Goal: Task Accomplishment & Management: Complete application form

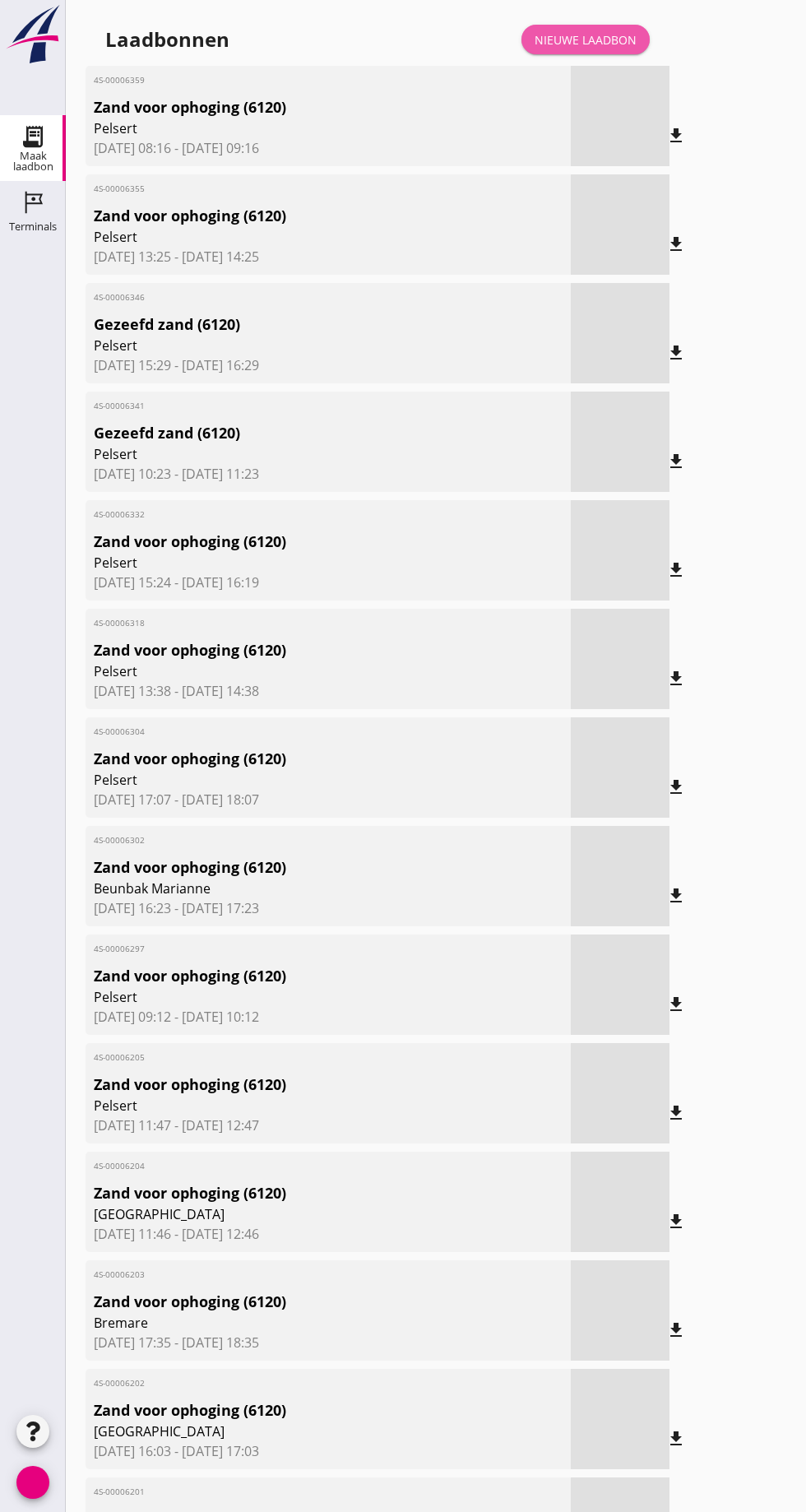
click at [599, 26] on link "Nieuwe laadbon" at bounding box center [586, 40] width 128 height 30
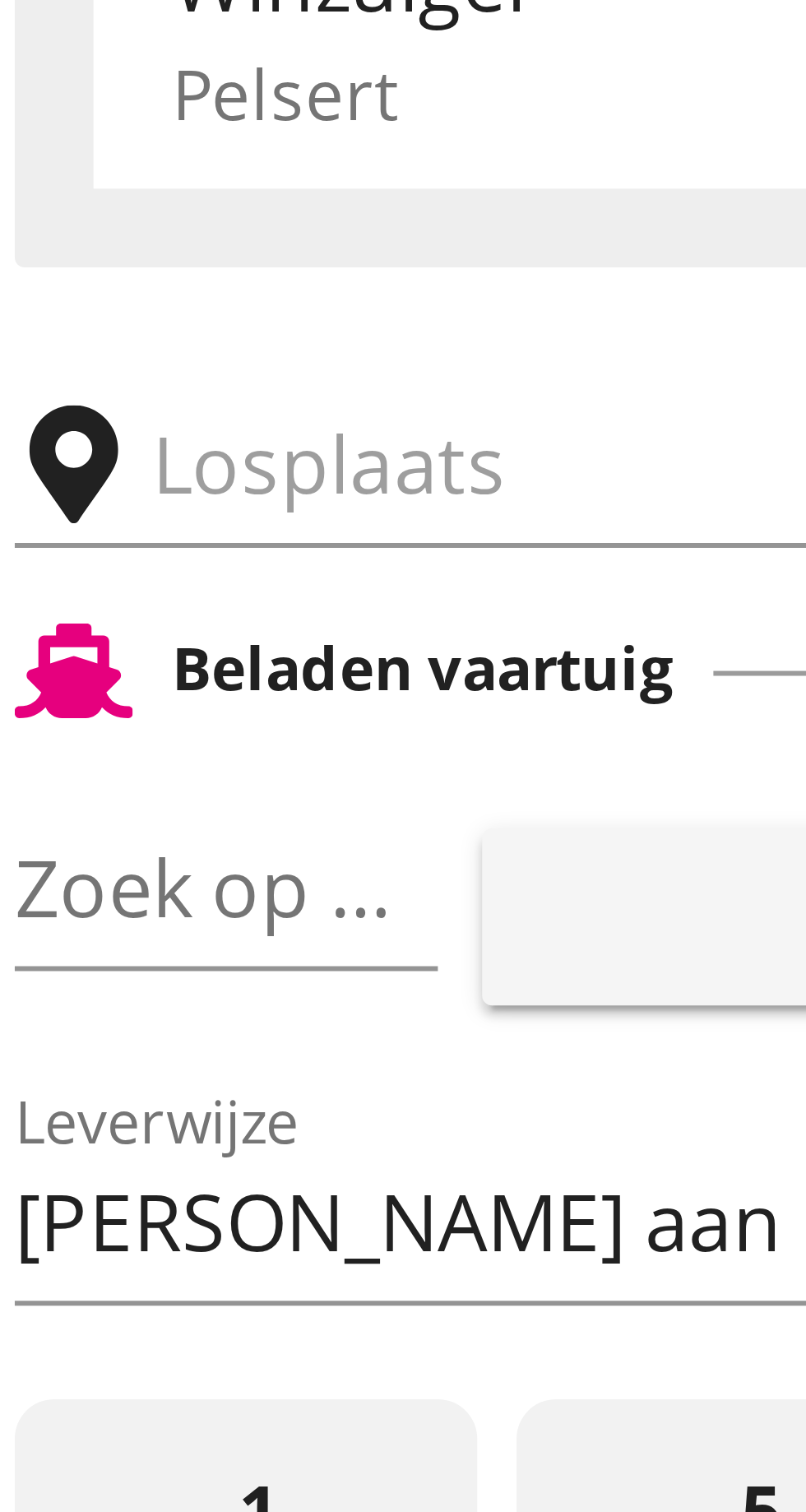
click at [136, 286] on input "text" at bounding box center [262, 285] width 281 height 27
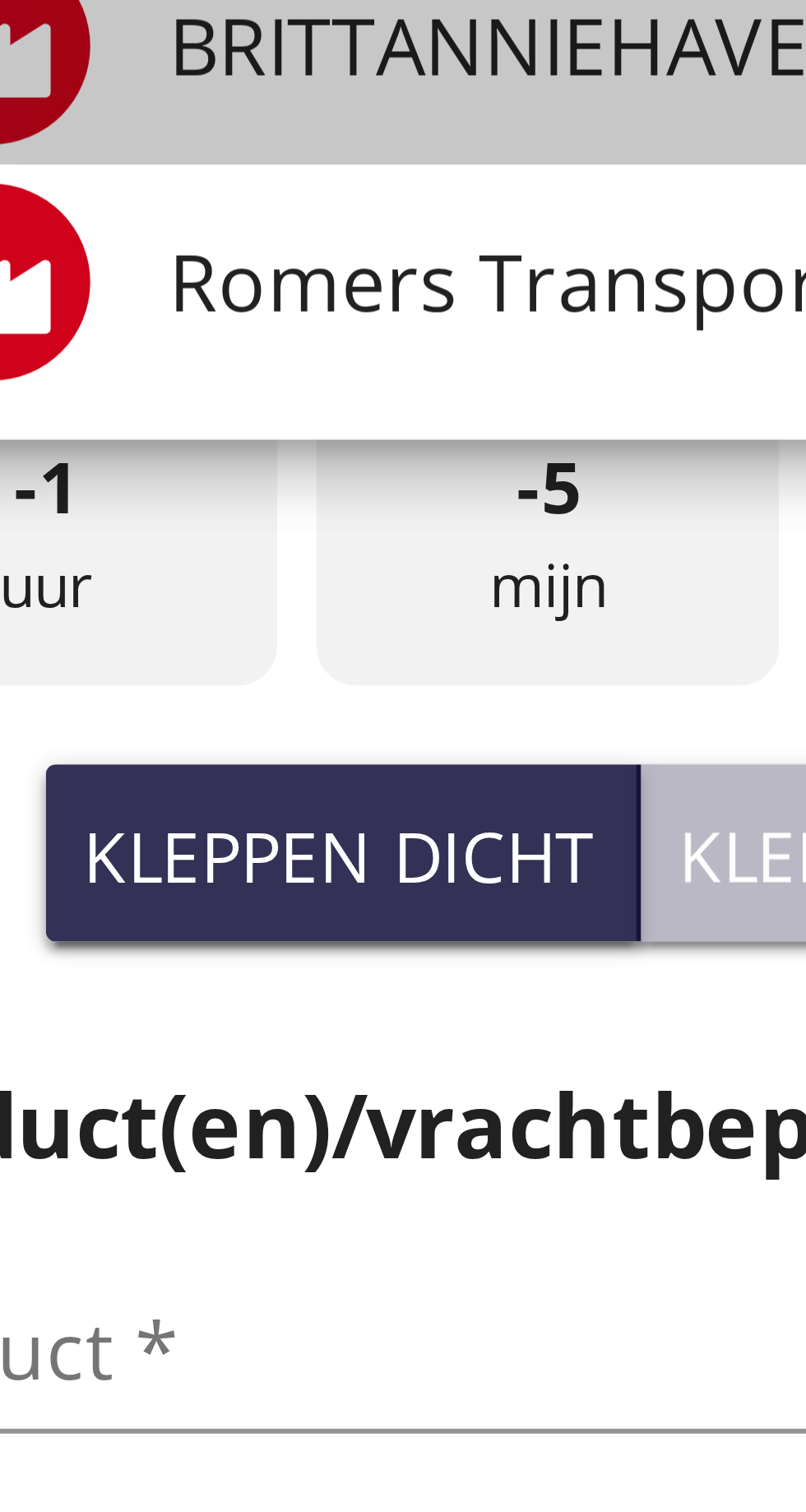
click at [225, 447] on font "BRITTANNIEHAVEN ROMERS TRANSPORT BV, [GEOGRAPHIC_DATA]" at bounding box center [362, 444] width 409 height 18
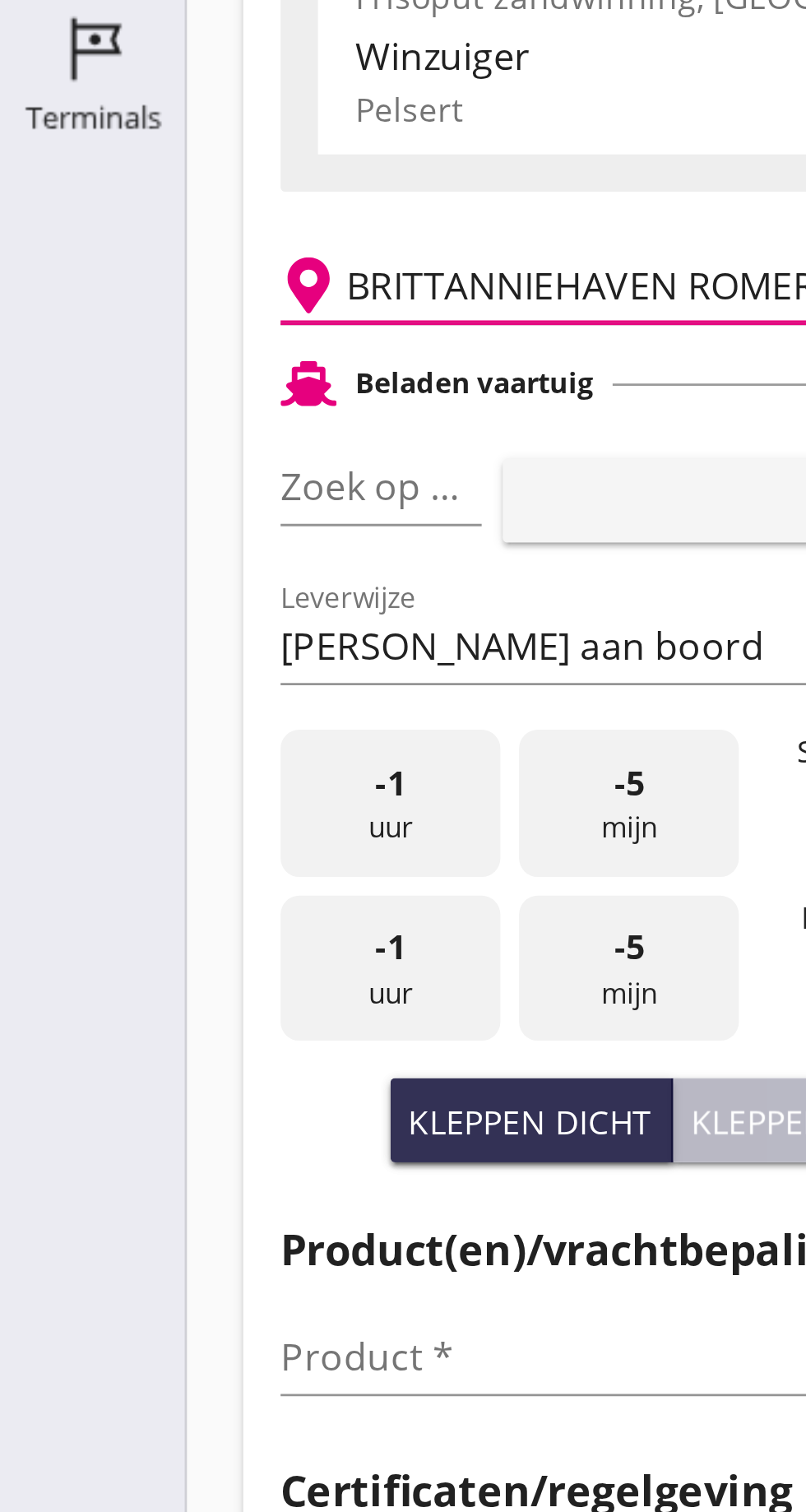
type input "BRITTANNIEHAVEN ROMERS TRANSPORT B.V., [GEOGRAPHIC_DATA]"
click at [140, 355] on font "pijl_drop_down" at bounding box center [160, 356] width 277 height 19
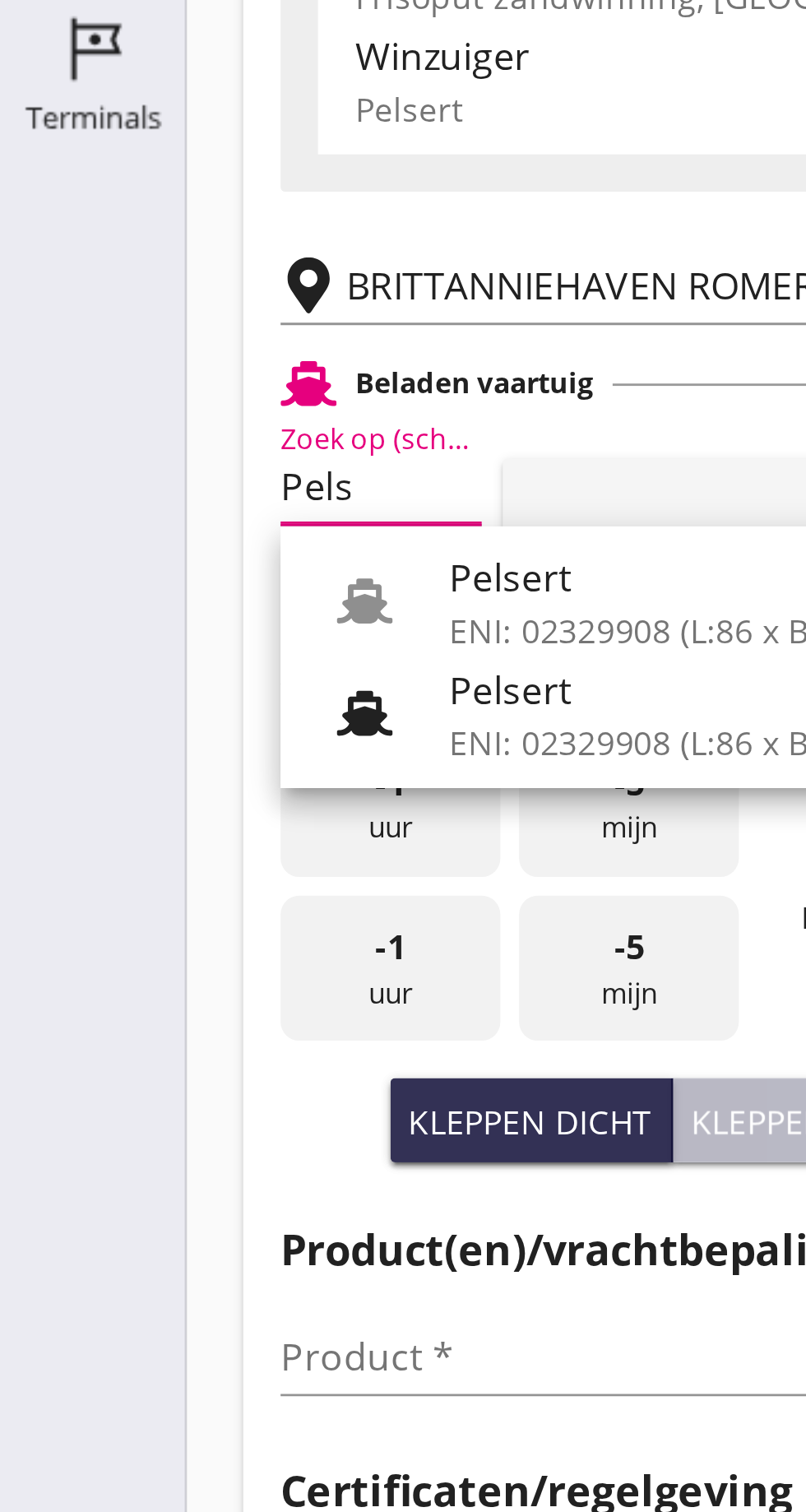
scroll to position [0, 7]
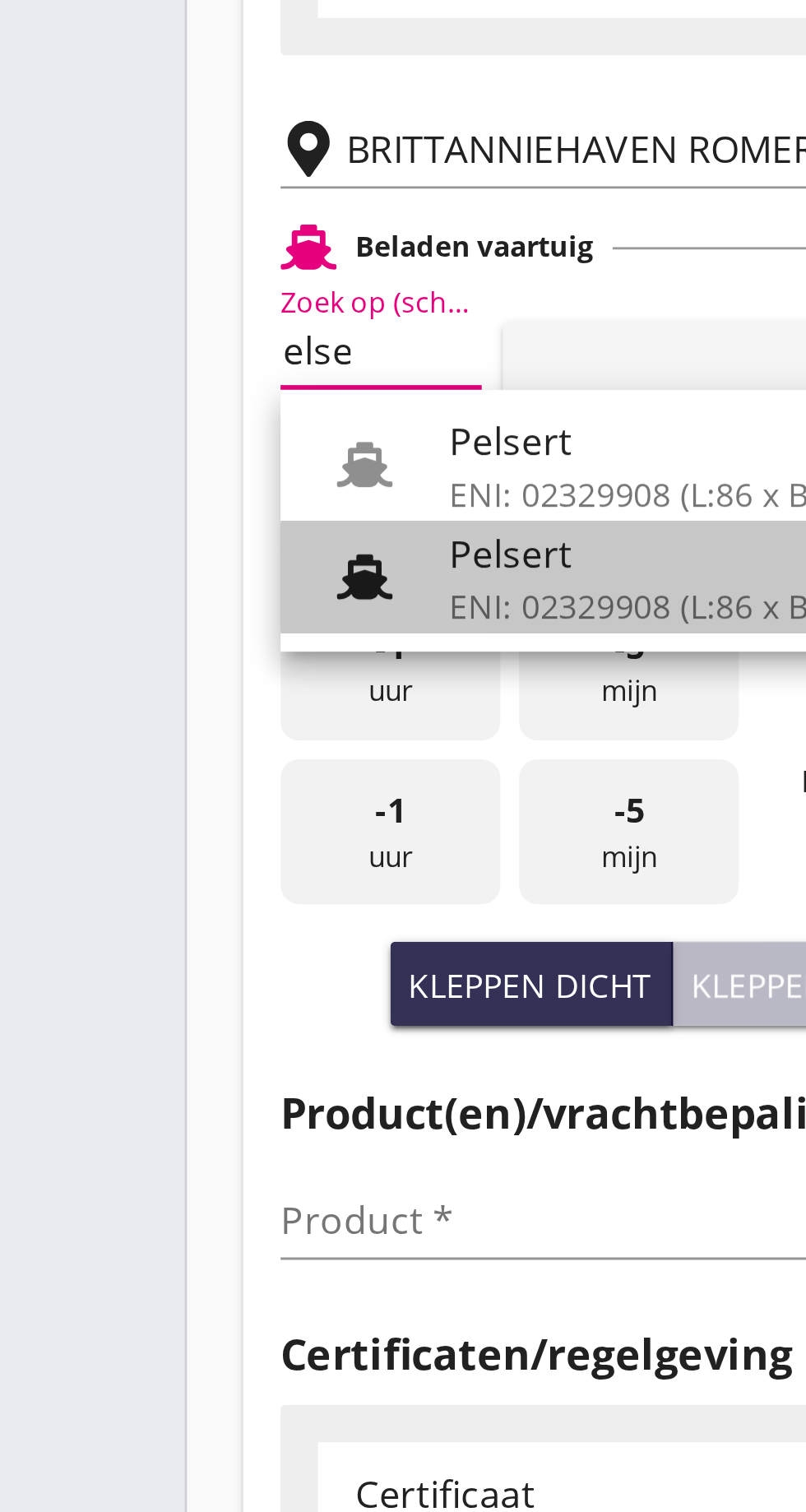
click at [197, 443] on font "ENI: 02329908 (L:86 x B:)" at bounding box center [224, 446] width 134 height 16
type input "Pelsert"
type input "[PERSON_NAME]"
type input "1087"
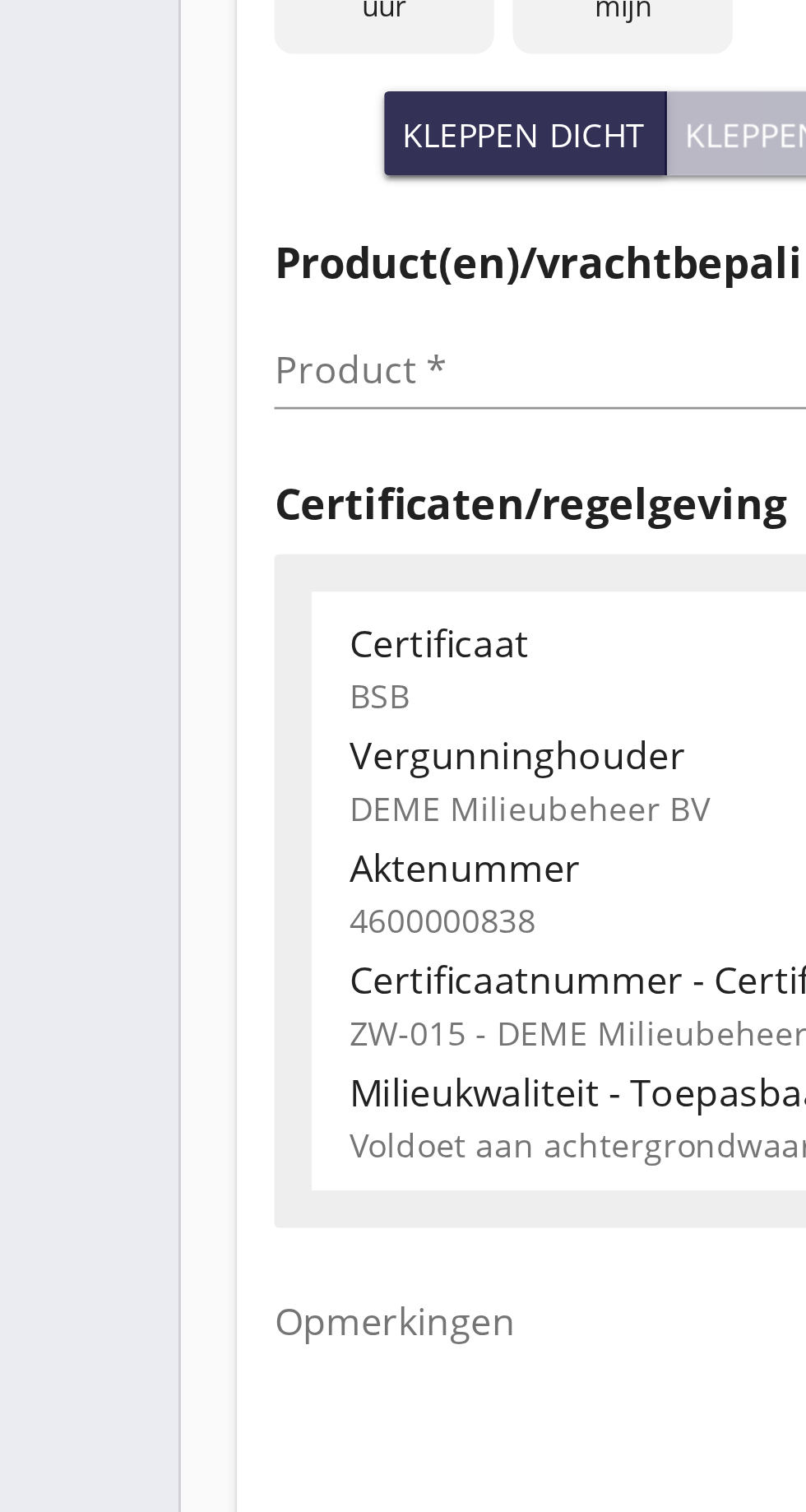
type input "Pelsert"
click at [133, 675] on div "Product * pijl_drop_down" at bounding box center [214, 662] width 231 height 27
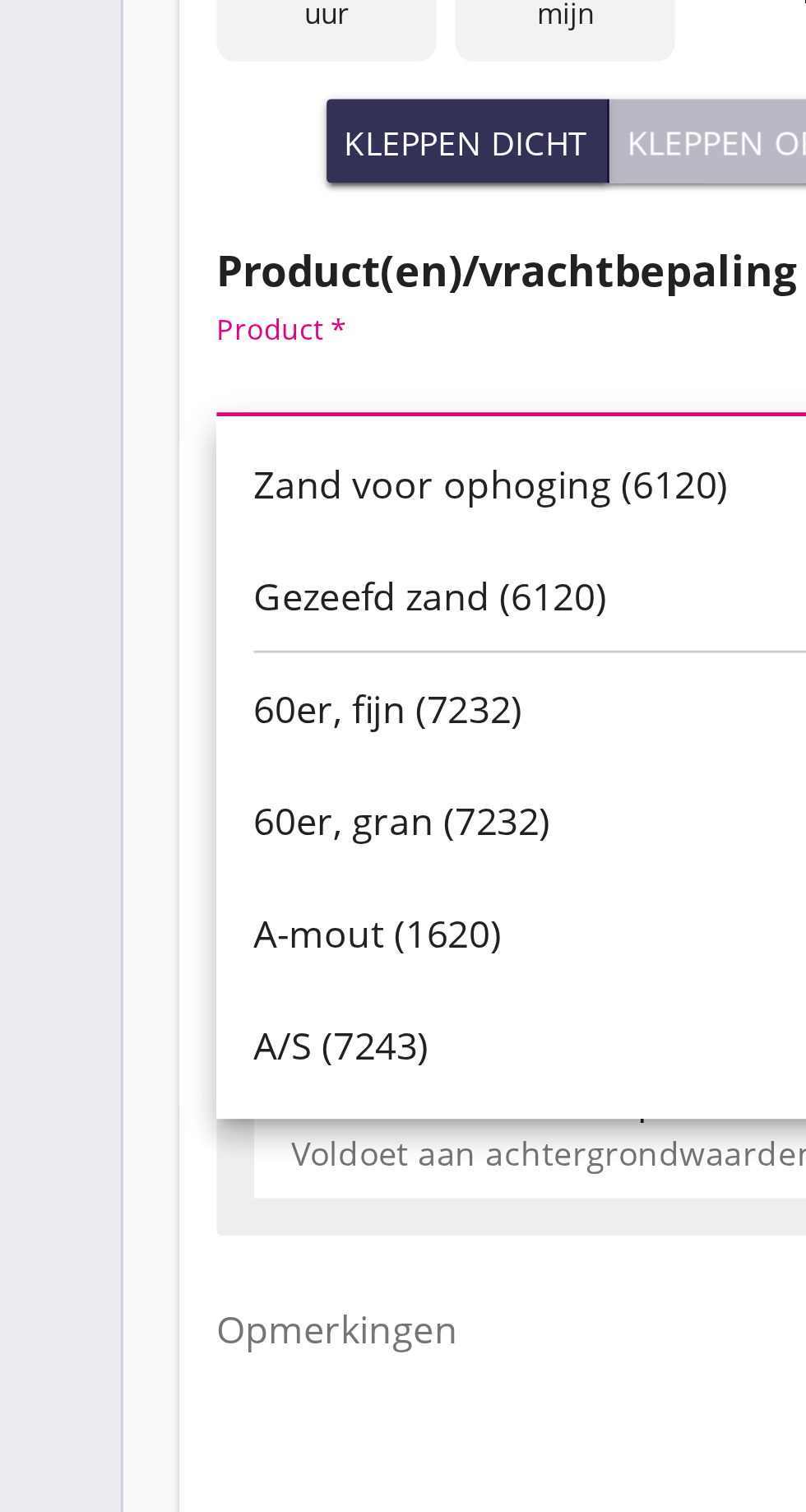
scroll to position [5, 0]
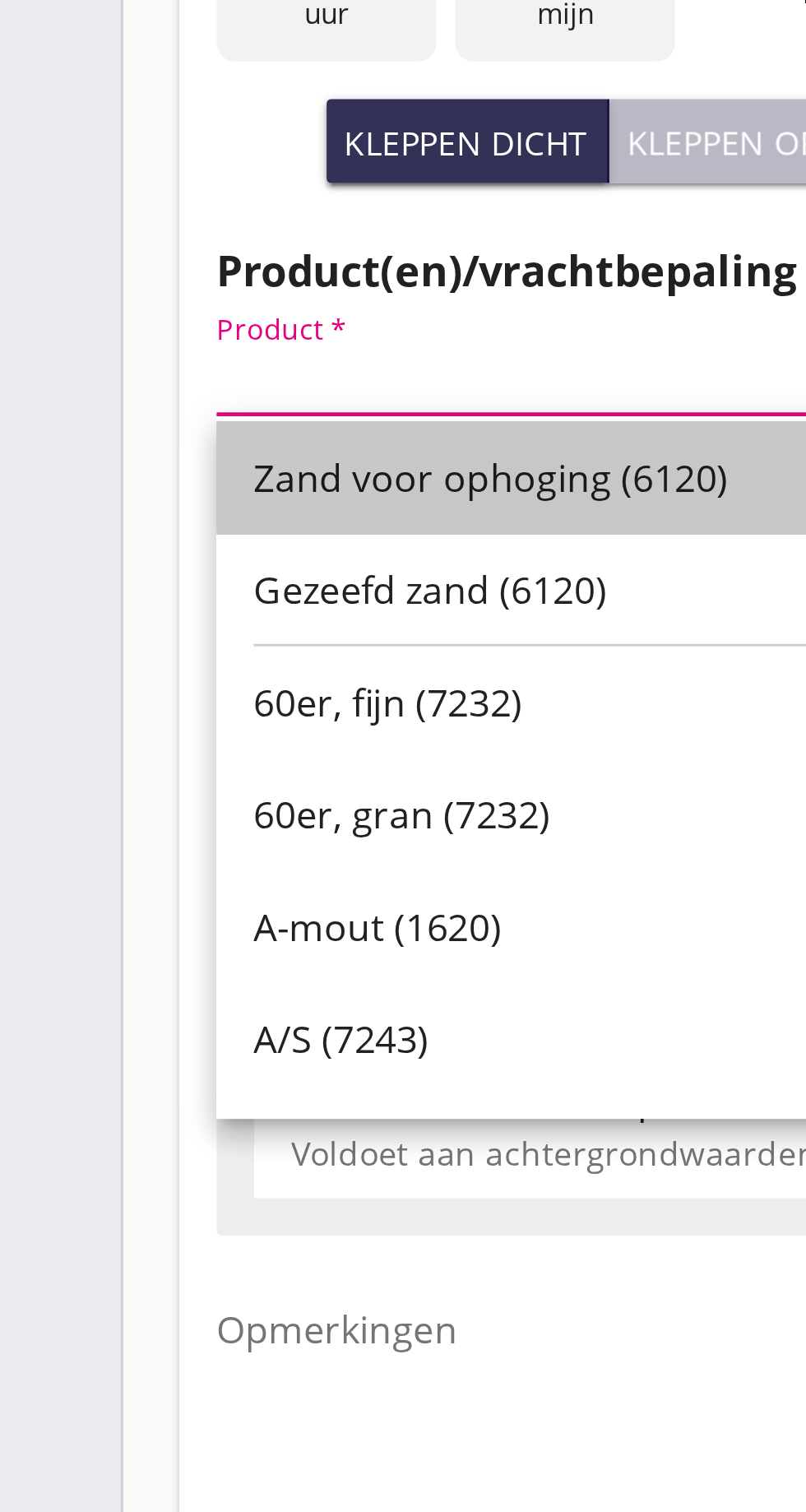
click at [231, 703] on font "Zand voor ophoging (6120)" at bounding box center [195, 698] width 167 height 18
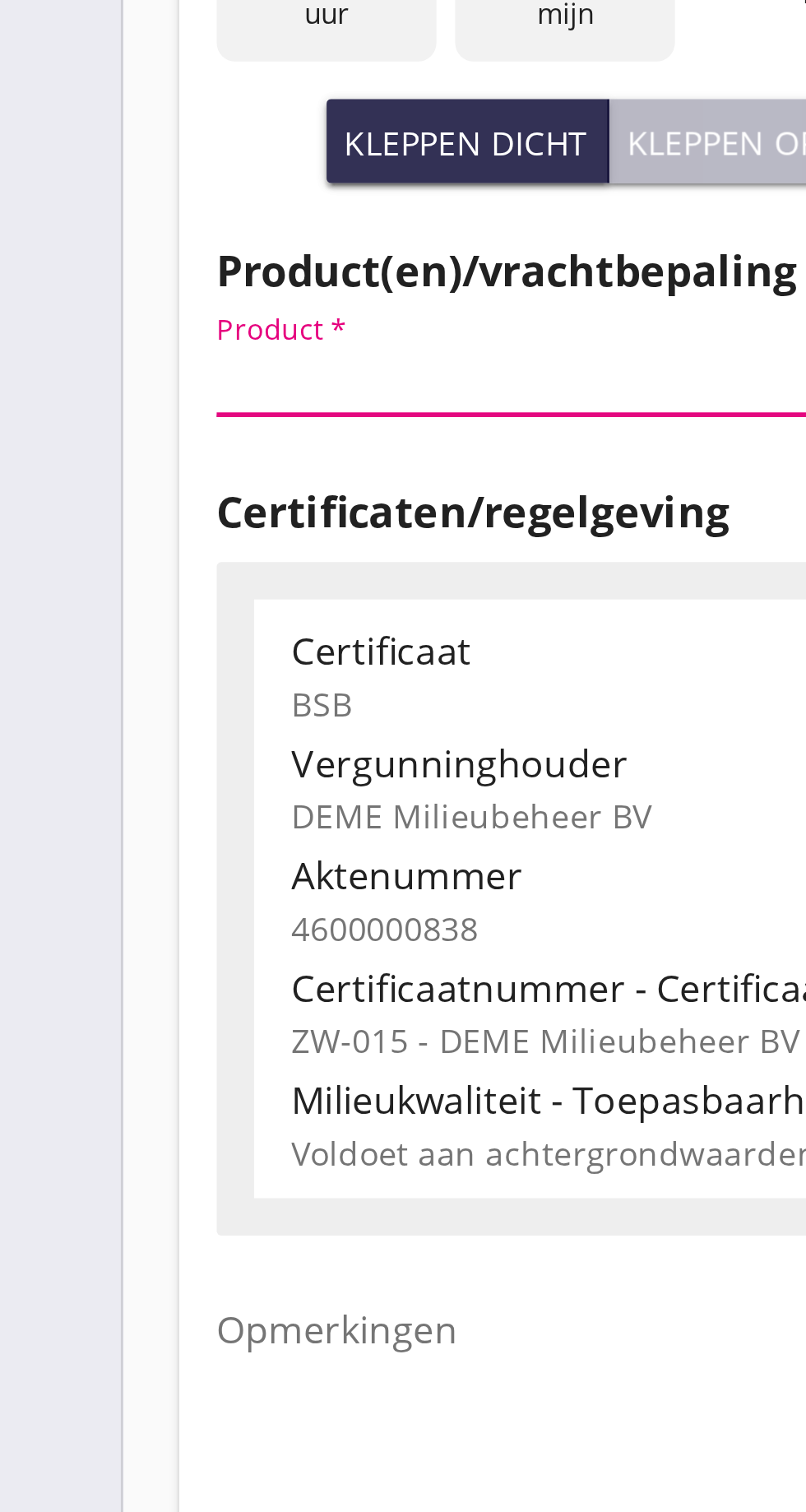
type input "Zand voor ophoging (6120)"
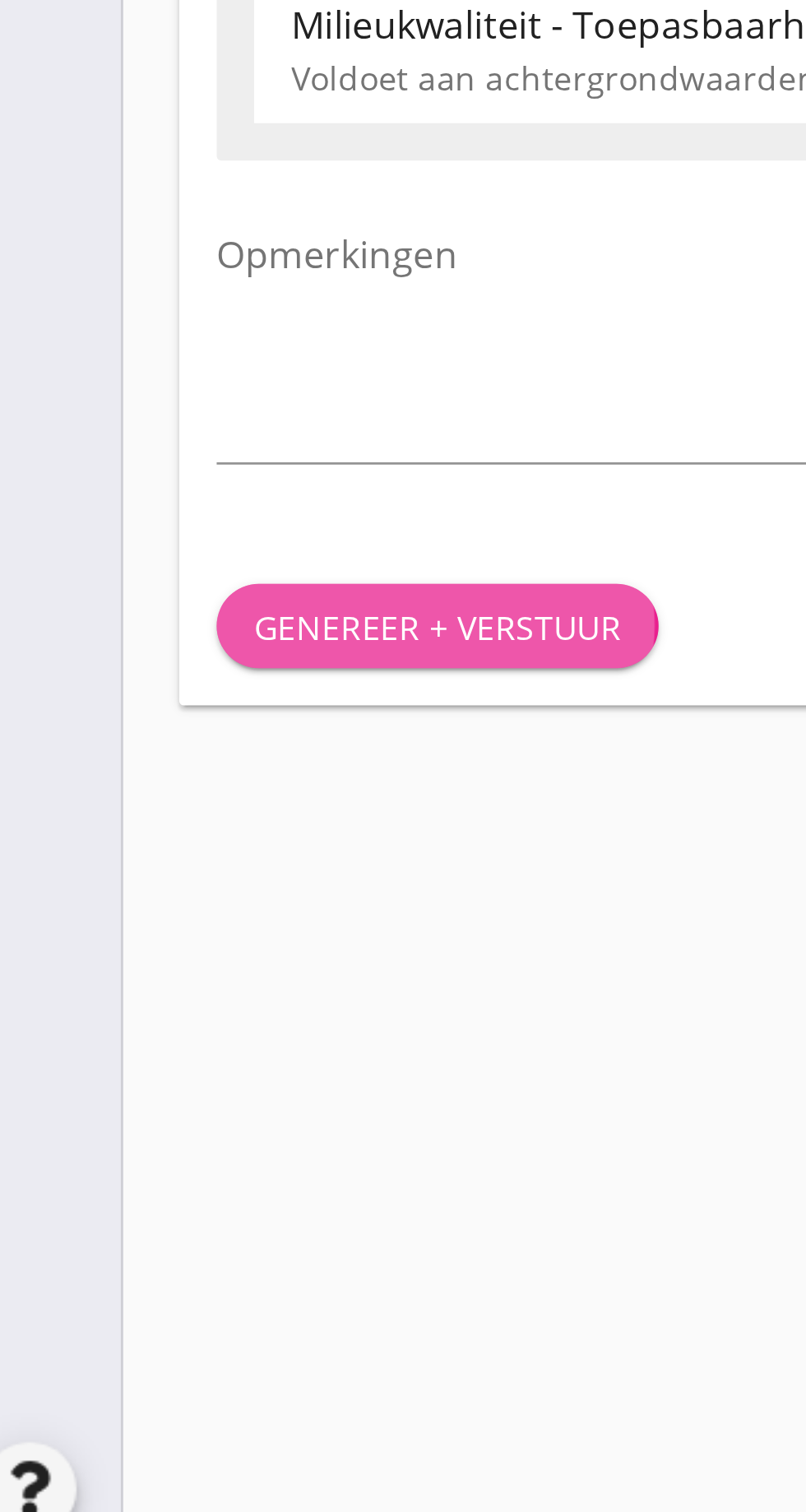
click at [199, 1133] on font "Genereer + verstuur" at bounding box center [176, 1128] width 129 height 16
